Goal: Task Accomplishment & Management: Manage account settings

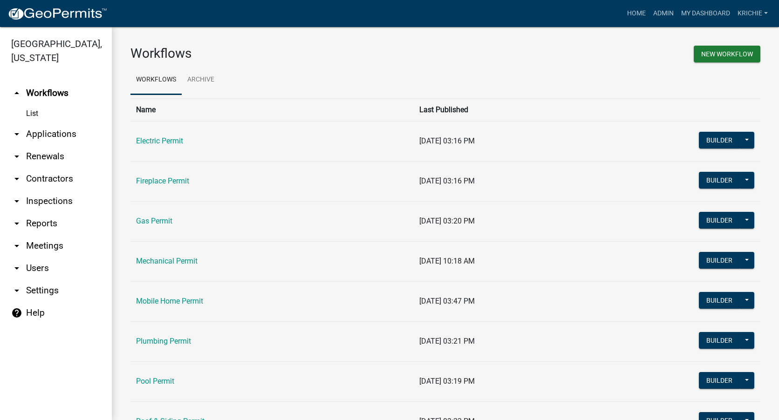
click at [57, 179] on link "arrow_drop_down Contractors" at bounding box center [56, 179] width 112 height 22
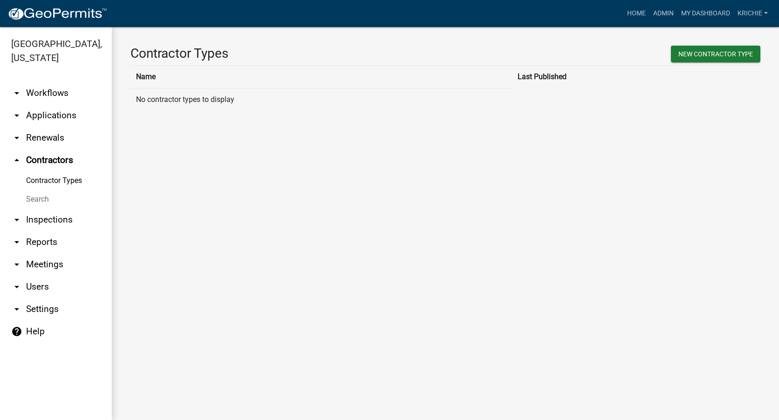
click at [41, 198] on link "Search" at bounding box center [56, 199] width 112 height 19
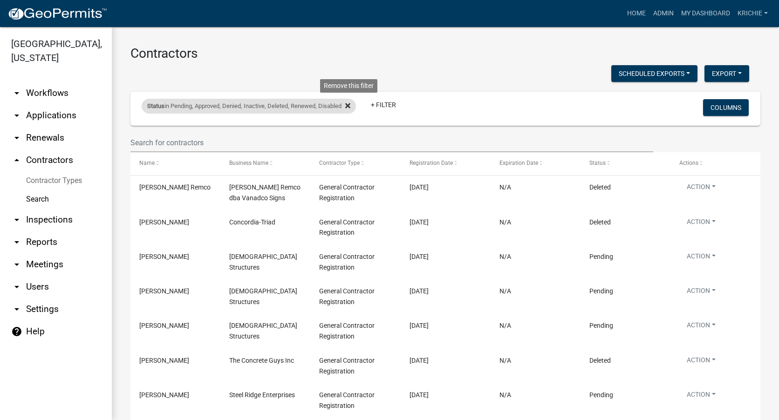
click at [346, 106] on fa-icon at bounding box center [346, 106] width 9 height 15
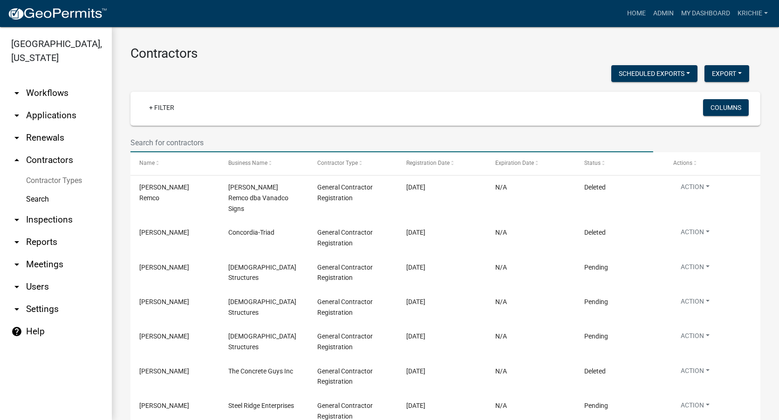
click at [210, 139] on input "text" at bounding box center [392, 142] width 523 height 19
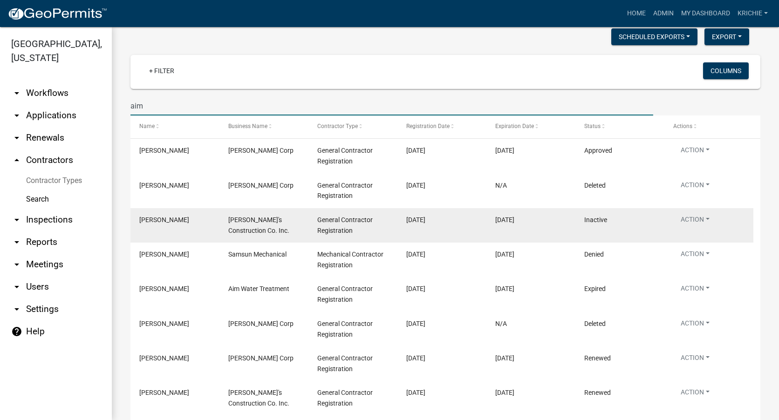
scroll to position [93, 0]
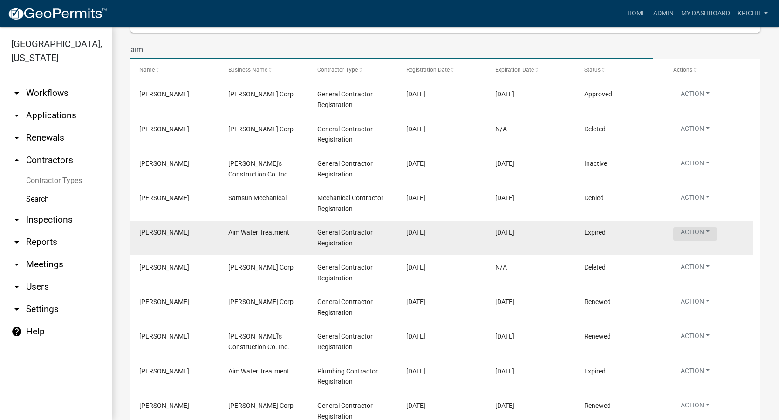
type input "aim"
click at [702, 231] on button "Action" at bounding box center [695, 234] width 44 height 14
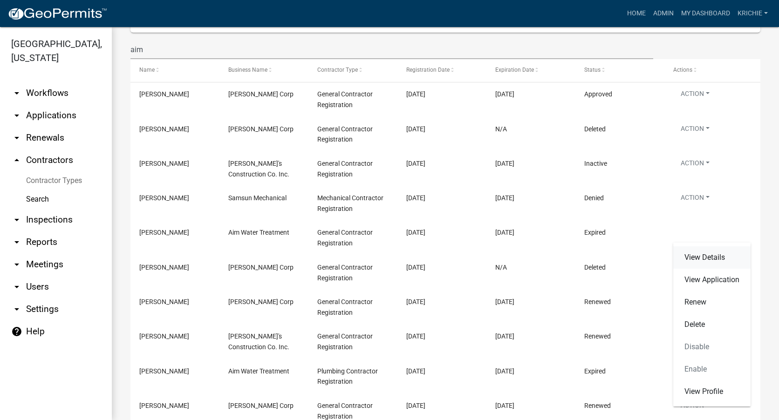
click at [729, 261] on link "View Details" at bounding box center [711, 258] width 77 height 22
